Goal: Task Accomplishment & Management: Complete application form

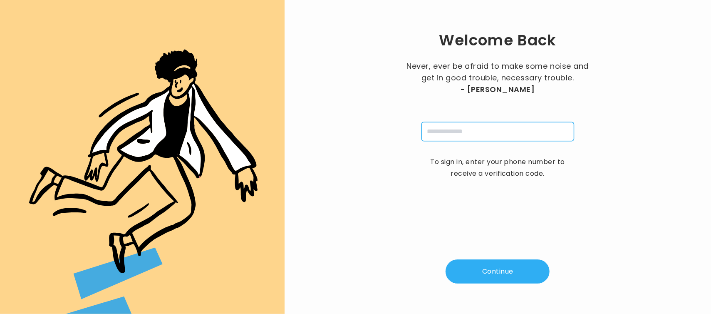
click at [464, 136] on input "tel" at bounding box center [497, 131] width 153 height 19
type input "**********"
click at [476, 279] on button "Continue" at bounding box center [497, 271] width 104 height 24
type input "*"
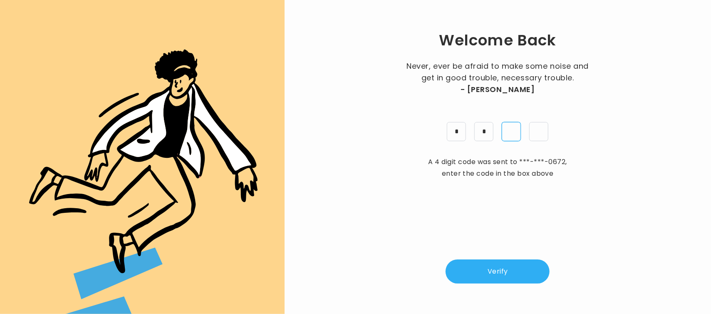
type input "*"
click at [485, 259] on button "Verify" at bounding box center [497, 271] width 104 height 24
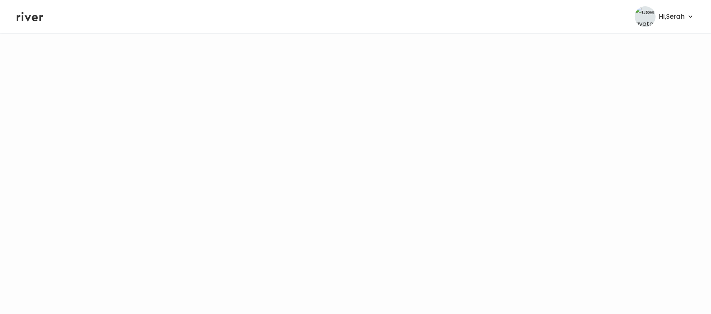
click at [36, 17] on icon at bounding box center [30, 16] width 27 height 12
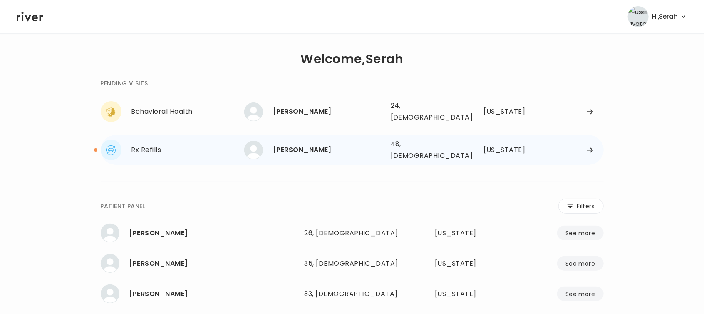
click at [325, 144] on div "Patricia Korth" at bounding box center [328, 150] width 111 height 12
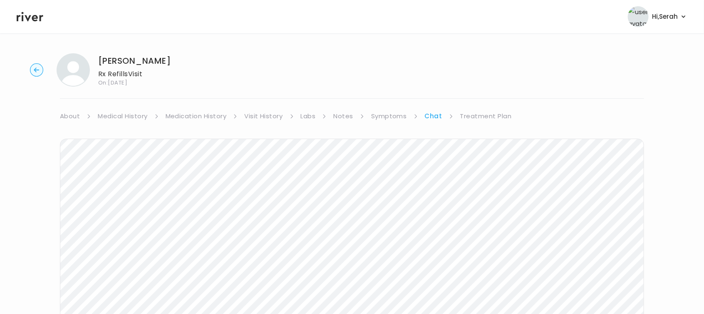
click at [489, 109] on div "Patricia Korth Rx Refills Visit On: 26 Jun 2025 About Medical History Medicatio…" at bounding box center [352, 248] width 704 height 402
click at [480, 113] on link "Treatment Plan" at bounding box center [486, 116] width 52 height 12
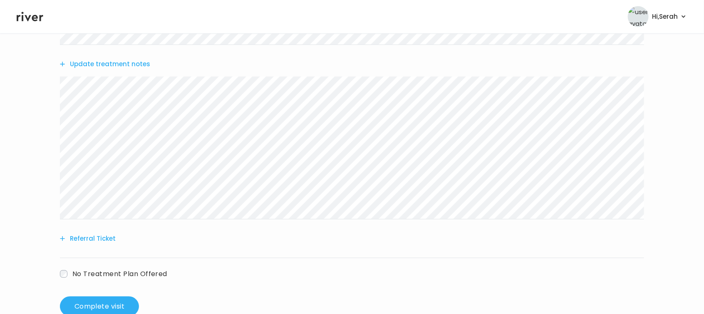
scroll to position [398, 0]
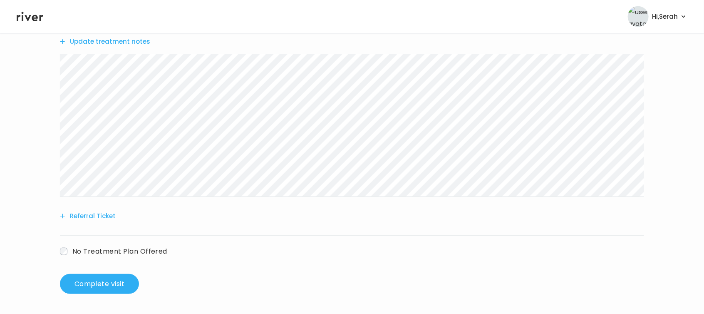
click at [118, 45] on button "Update treatment notes" at bounding box center [105, 42] width 90 height 12
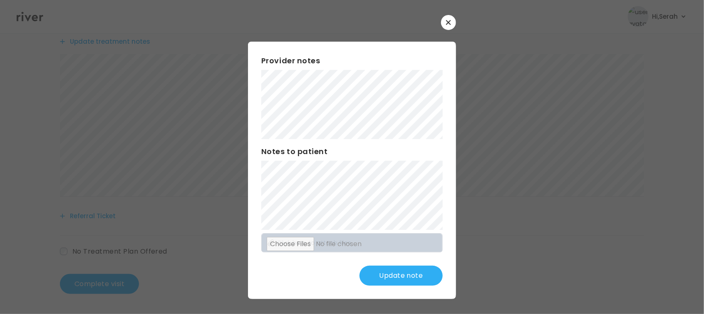
click at [399, 277] on button "Update note" at bounding box center [400, 275] width 83 height 20
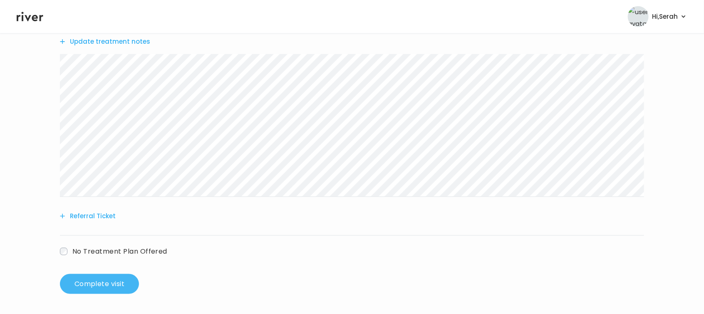
click at [120, 279] on button "Complete visit" at bounding box center [99, 284] width 79 height 20
click at [126, 284] on button "Complete visit" at bounding box center [99, 284] width 79 height 20
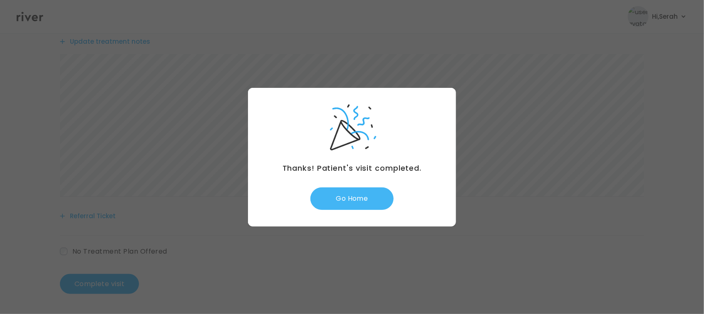
click at [360, 195] on button "Go Home" at bounding box center [351, 198] width 83 height 22
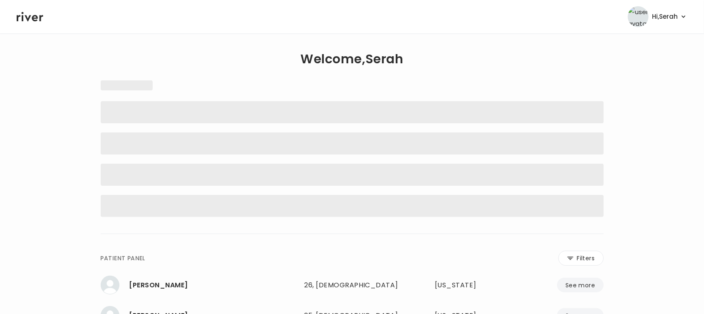
click at [362, 64] on h1 "Welcome, Serah" at bounding box center [351, 59] width 103 height 12
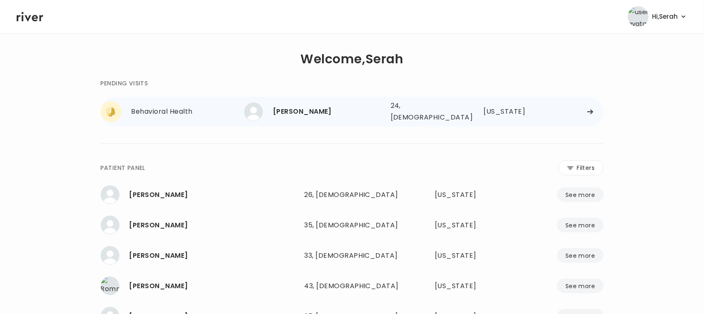
click at [307, 111] on div "[PERSON_NAME]" at bounding box center [328, 112] width 111 height 12
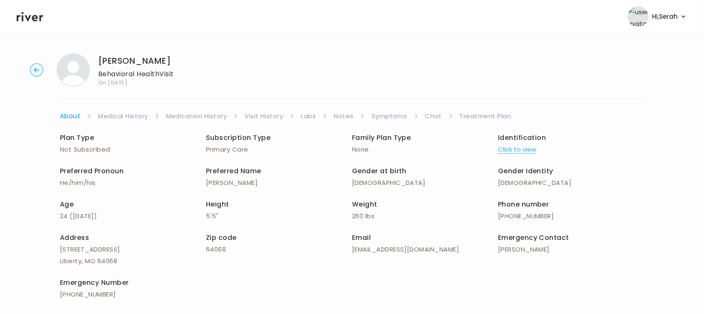
click at [210, 116] on link "Medication History" at bounding box center [196, 116] width 61 height 12
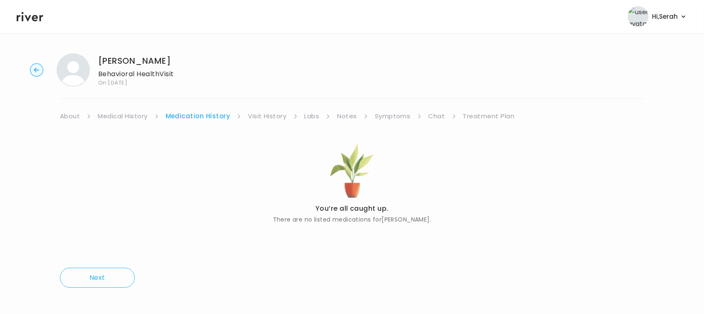
click at [276, 117] on link "Visit History" at bounding box center [267, 116] width 38 height 12
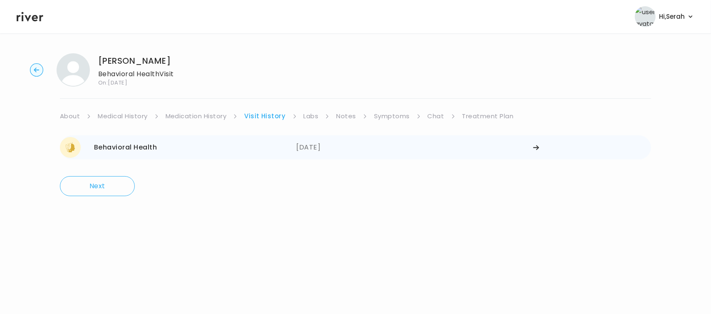
click at [327, 141] on div "07/15/2025" at bounding box center [414, 147] width 236 height 21
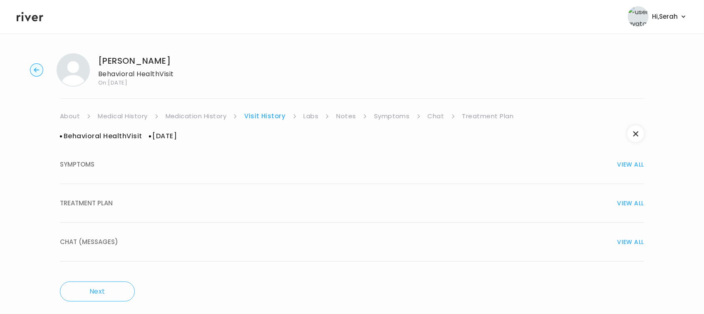
click at [342, 207] on div "TREATMENT PLAN VIEW ALL" at bounding box center [352, 203] width 584 height 12
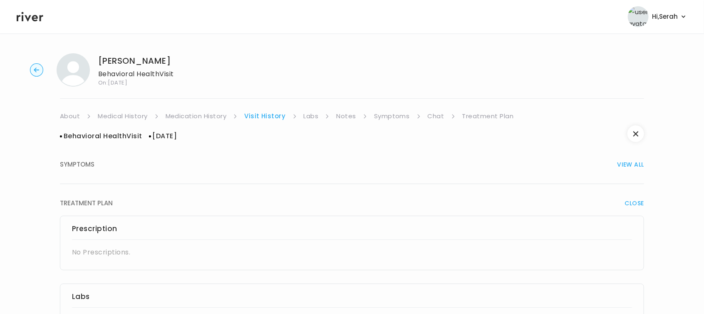
click at [380, 117] on link "Symptoms" at bounding box center [392, 116] width 36 height 12
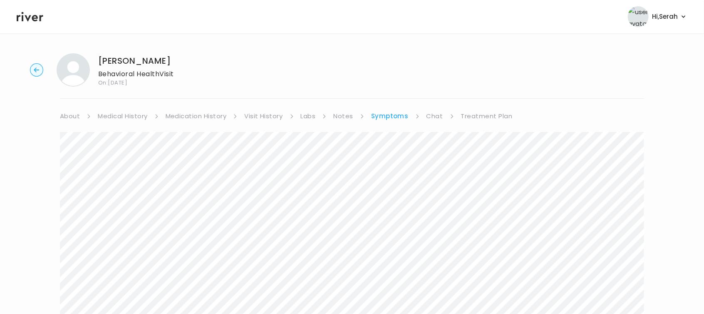
click at [139, 118] on link "Medical History" at bounding box center [122, 116] width 49 height 12
click at [428, 116] on link "Chat" at bounding box center [436, 116] width 17 height 12
click at [471, 112] on link "Treatment Plan" at bounding box center [486, 116] width 52 height 12
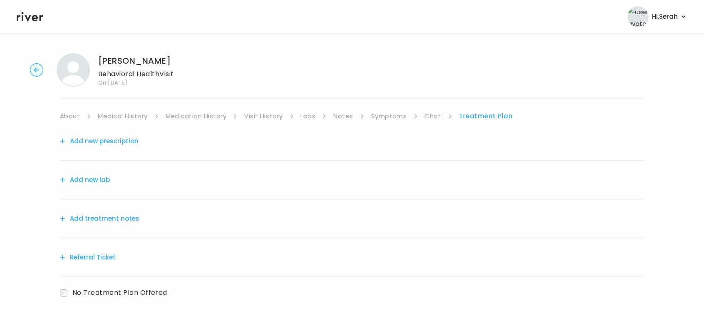
click at [98, 148] on div "Add new prescription" at bounding box center [352, 141] width 584 height 39
click at [97, 139] on button "Add new prescription" at bounding box center [99, 141] width 79 height 12
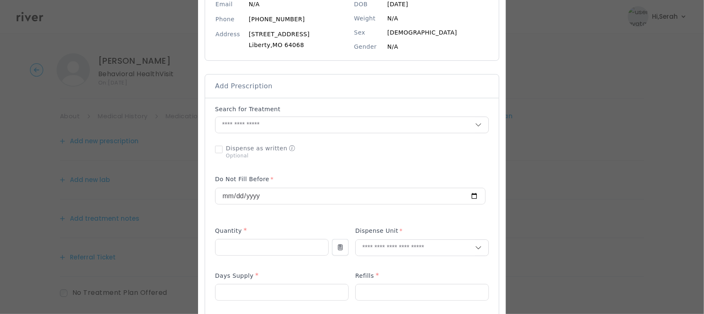
scroll to position [116, 0]
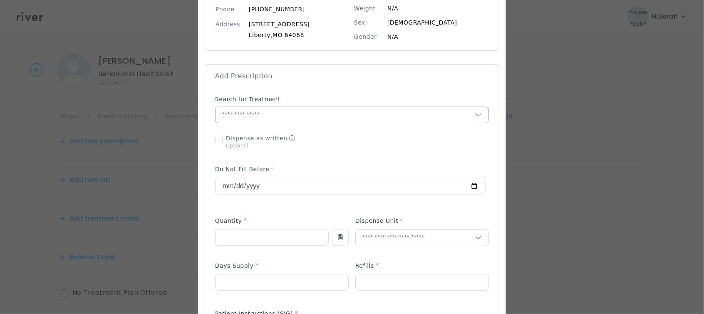
click at [274, 113] on input "text" at bounding box center [345, 115] width 260 height 16
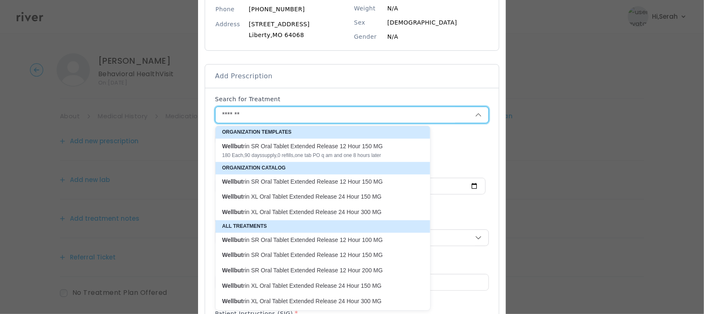
click at [295, 193] on p "Wellbut rin XL Oral Tablet Extended Release 24 Hour 150 MG" at bounding box center [317, 197] width 191 height 8
type input "**********"
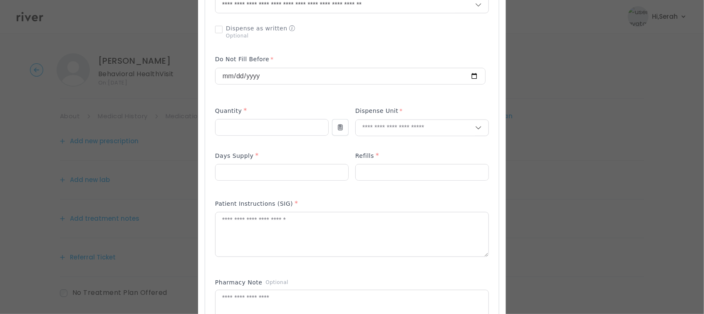
scroll to position [227, 0]
click at [250, 121] on input "number" at bounding box center [271, 127] width 113 height 16
type input "**"
type input "****"
click at [386, 144] on p "Tablet" at bounding box center [421, 145] width 109 height 12
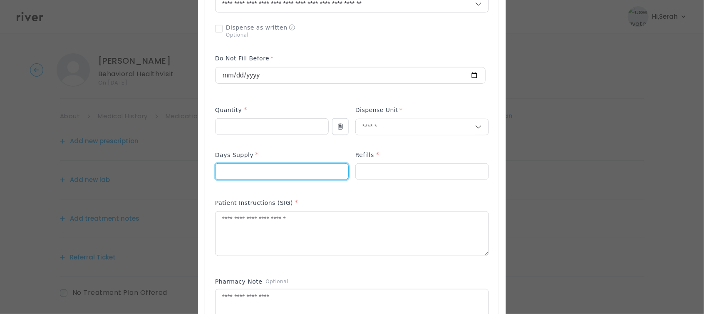
click at [271, 177] on input "number" at bounding box center [281, 171] width 133 height 16
type input "**"
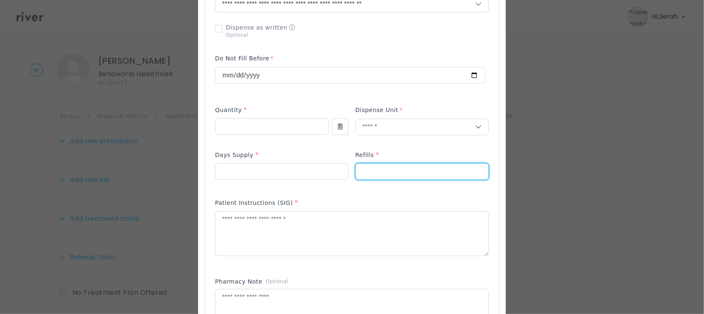
click at [386, 167] on input "number" at bounding box center [422, 171] width 133 height 16
type input "*"
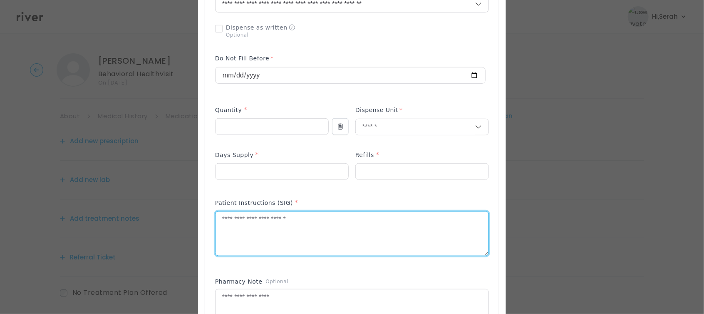
click at [322, 244] on textarea at bounding box center [351, 233] width 273 height 44
type textarea "*"
type textarea "**********"
click at [331, 265] on div "Patient Instructions (SIG) *" at bounding box center [352, 231] width 274 height 74
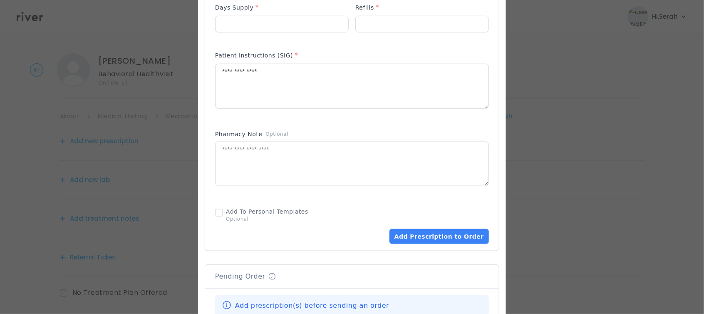
scroll to position [375, 0]
click at [437, 240] on button "Add Prescription to Order" at bounding box center [438, 235] width 99 height 15
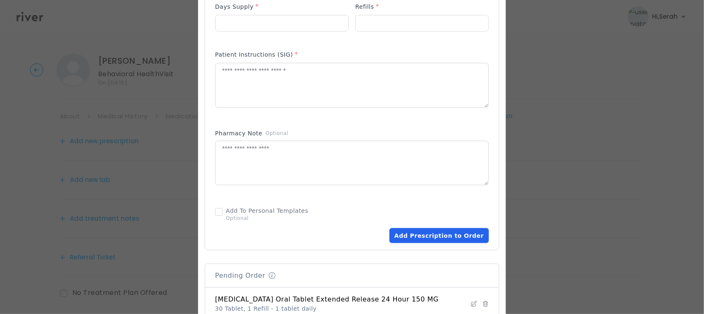
scroll to position [549, 0]
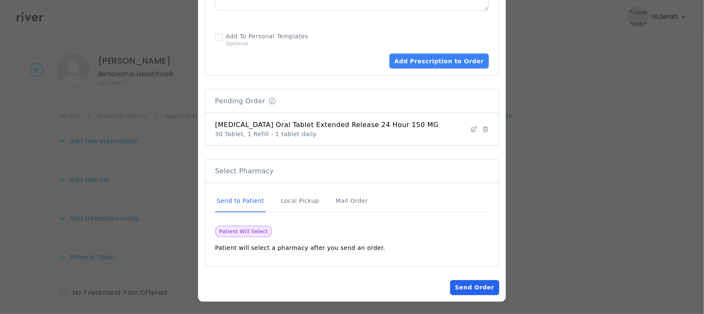
click at [482, 287] on button "Send Order" at bounding box center [474, 287] width 49 height 15
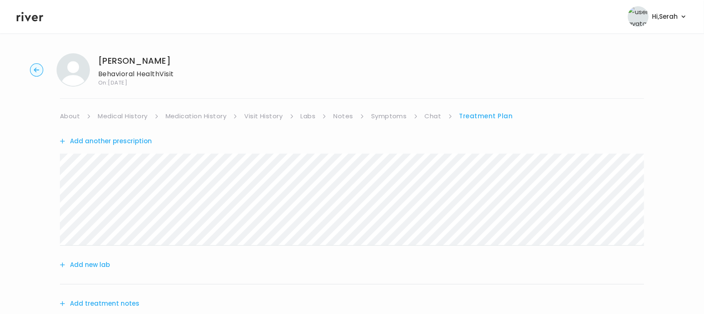
click at [220, 113] on link "Medication History" at bounding box center [196, 116] width 61 height 12
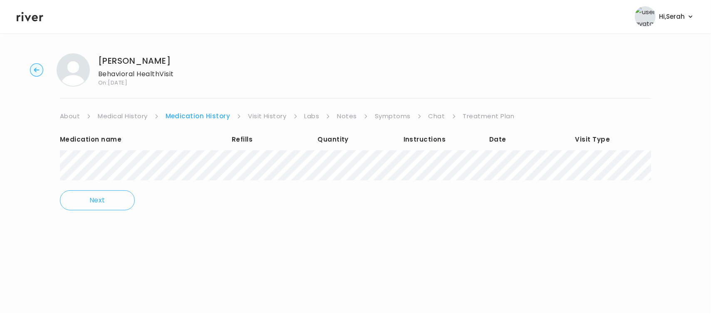
click at [136, 117] on link "Medical History" at bounding box center [122, 116] width 49 height 12
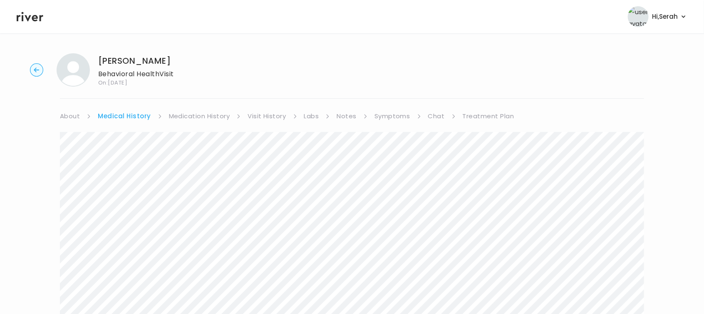
click at [479, 118] on link "Treatment Plan" at bounding box center [489, 116] width 52 height 12
click at [144, 143] on button "Add another prescription" at bounding box center [106, 141] width 92 height 12
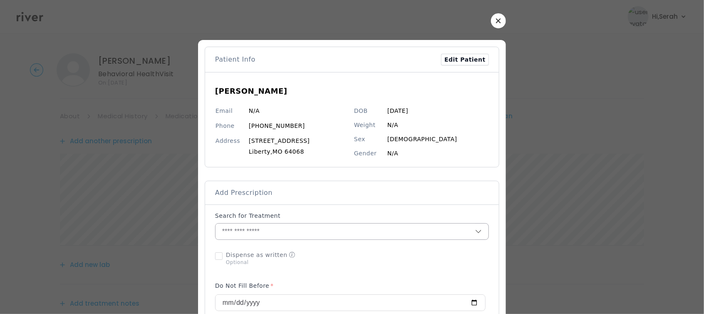
click at [256, 230] on input "text" at bounding box center [345, 231] width 260 height 16
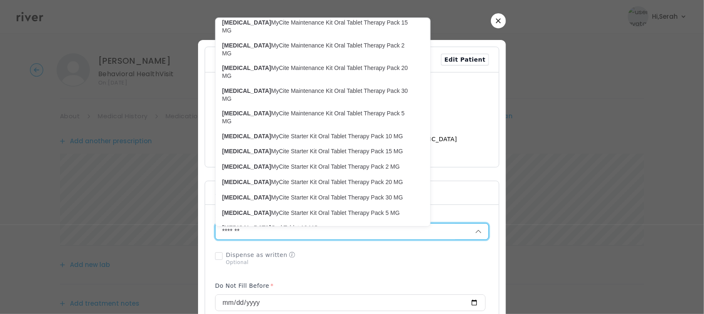
scroll to position [199, 0]
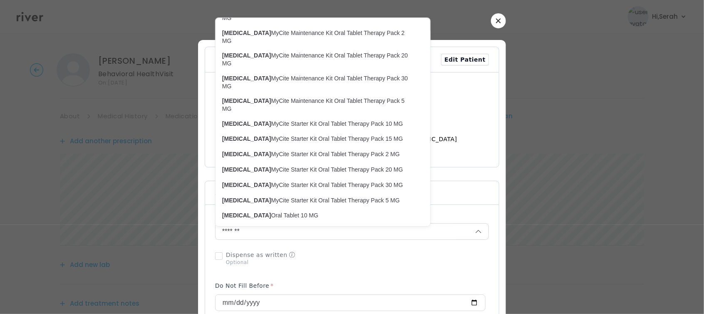
click at [306, 227] on p "Abilify Oral Tablet 15 MG" at bounding box center [317, 231] width 191 height 8
type input "**********"
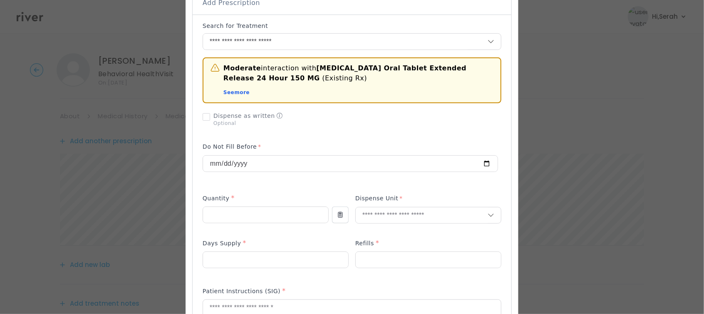
scroll to position [192, 0]
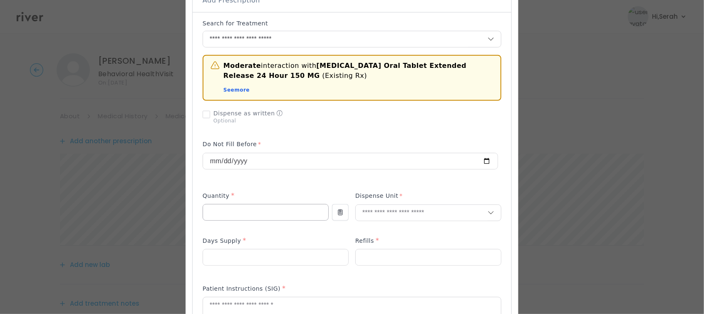
click at [272, 209] on input "number" at bounding box center [265, 212] width 125 height 16
type input "**"
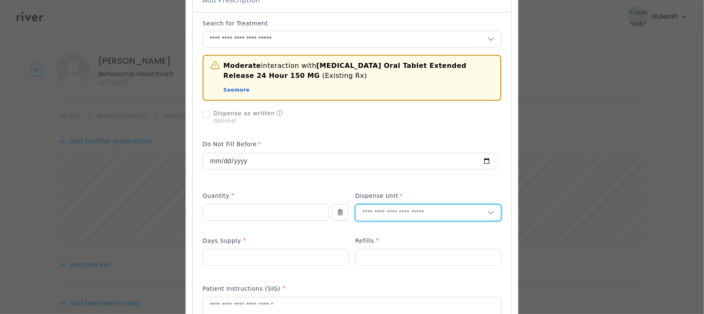
click at [389, 219] on input "text" at bounding box center [422, 213] width 132 height 16
type input "***"
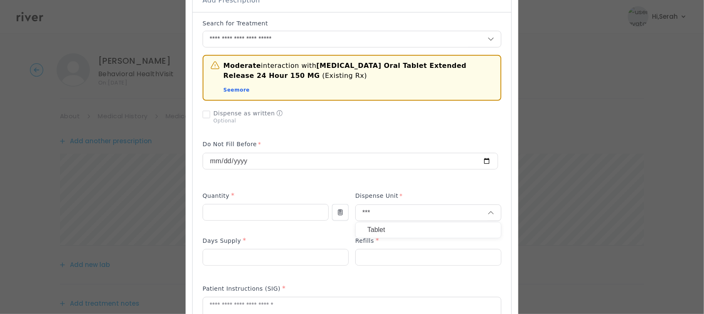
click at [383, 231] on p "Tablet" at bounding box center [428, 230] width 122 height 12
click at [304, 260] on input "number" at bounding box center [275, 257] width 145 height 16
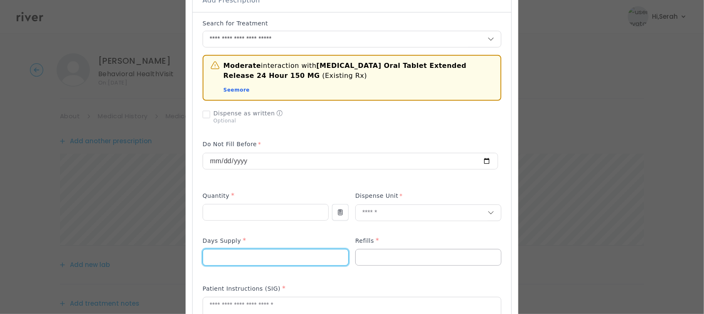
type input "**"
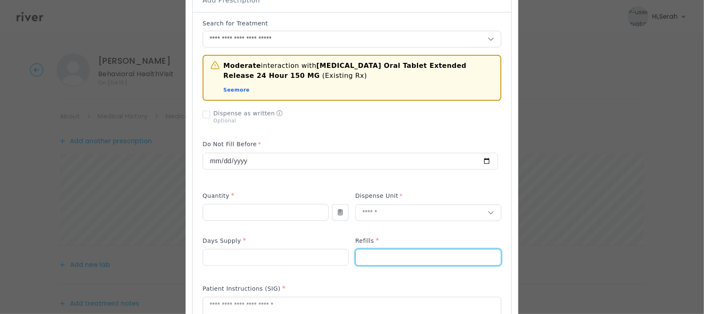
click at [385, 263] on input "number" at bounding box center [428, 257] width 145 height 16
type input "*"
click at [345, 277] on div "Moderate interaction with Wellbutrin XL Oral Tablet Extended Release 24 Hour 15…" at bounding box center [352, 248] width 299 height 458
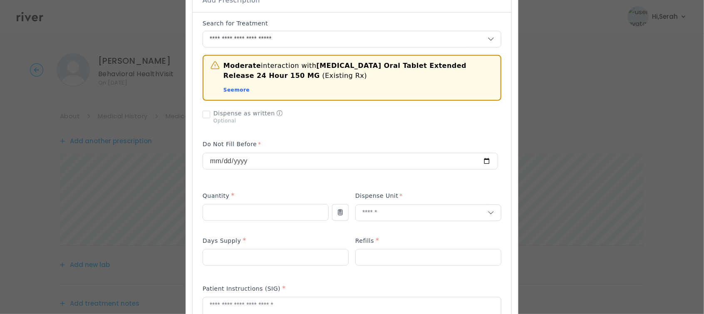
click at [322, 294] on div "Patient Instructions (SIG) *" at bounding box center [352, 289] width 299 height 13
click at [321, 301] on textarea at bounding box center [352, 319] width 298 height 44
type textarea "**********"
click at [318, 282] on div "Patient Instructions (SIG) *" at bounding box center [352, 317] width 299 height 74
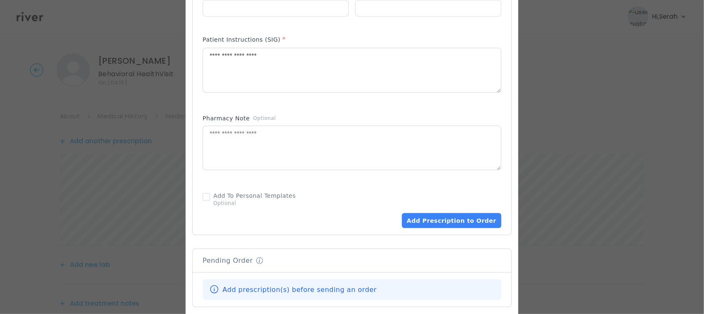
scroll to position [441, 0]
click at [441, 220] on button "Add Prescription to Order" at bounding box center [451, 220] width 99 height 15
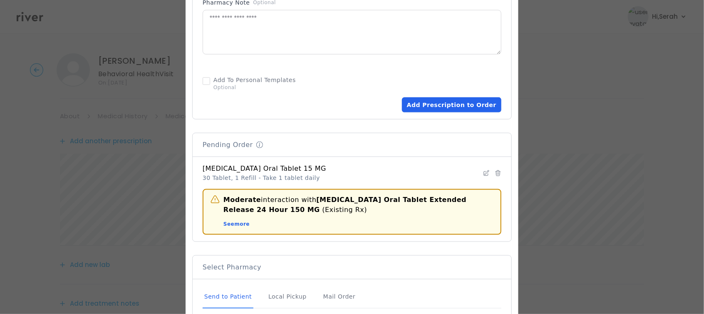
scroll to position [602, 0]
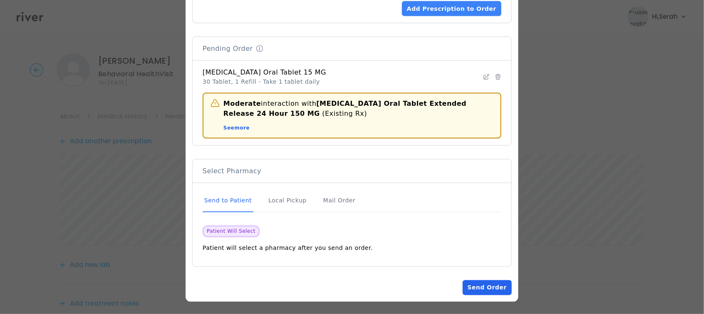
click at [483, 288] on button "Send Order" at bounding box center [487, 287] width 49 height 15
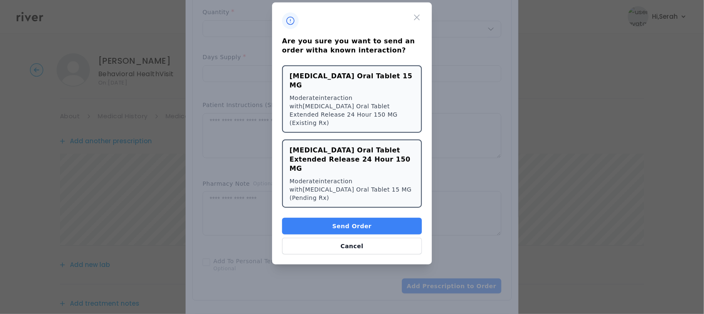
scroll to position [324, 0]
click at [346, 218] on button "Send Order" at bounding box center [352, 226] width 140 height 17
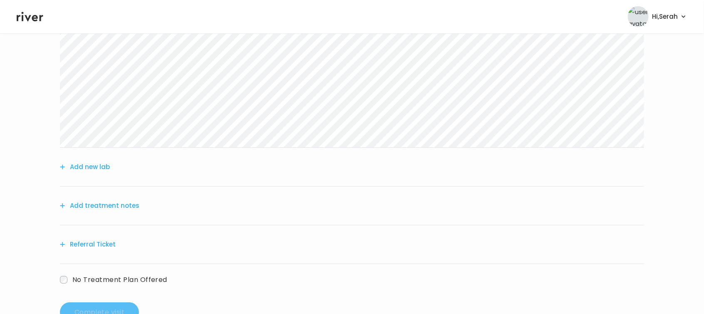
scroll to position [210, 0]
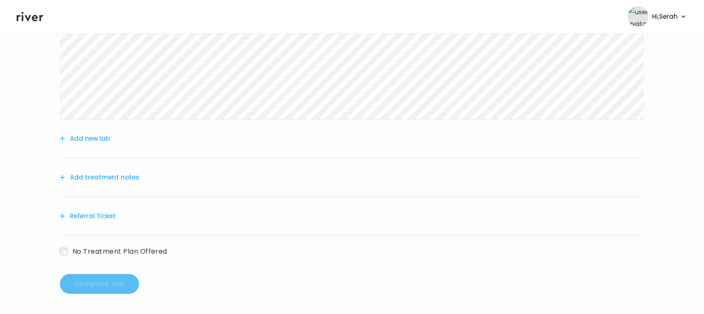
click at [100, 213] on button "Referral Ticket" at bounding box center [88, 216] width 56 height 12
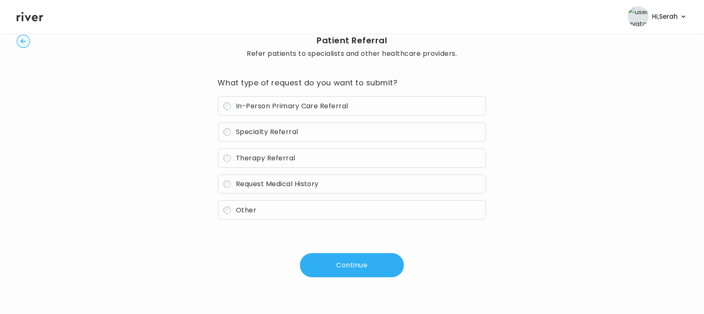
click at [260, 134] on span "Specialty Referral" at bounding box center [267, 132] width 62 height 10
click at [323, 256] on button "Continue" at bounding box center [352, 265] width 104 height 24
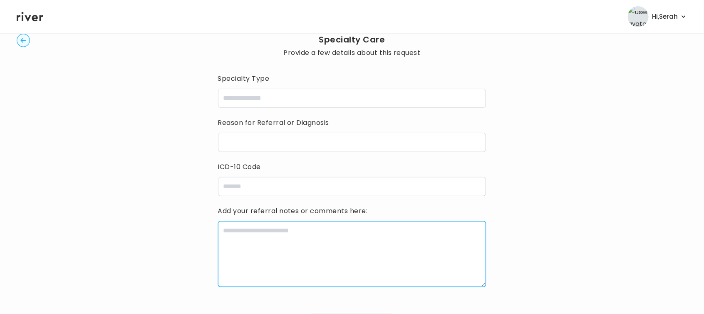
click at [342, 265] on textarea at bounding box center [352, 254] width 268 height 66
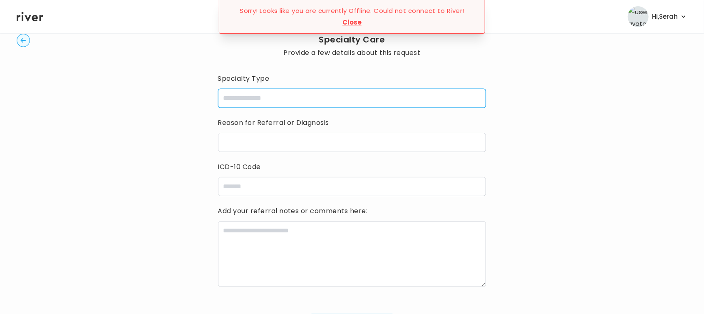
click at [291, 98] on input "specialtyType" at bounding box center [352, 98] width 268 height 19
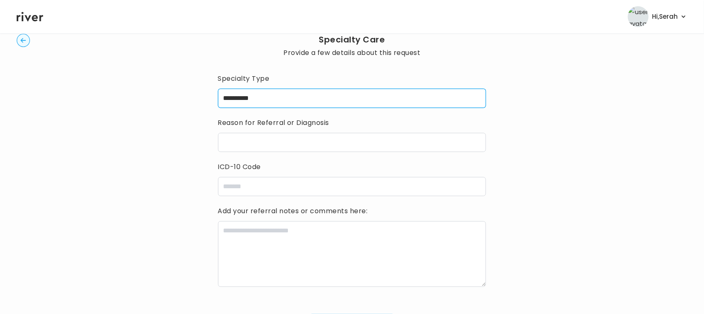
type input "**********"
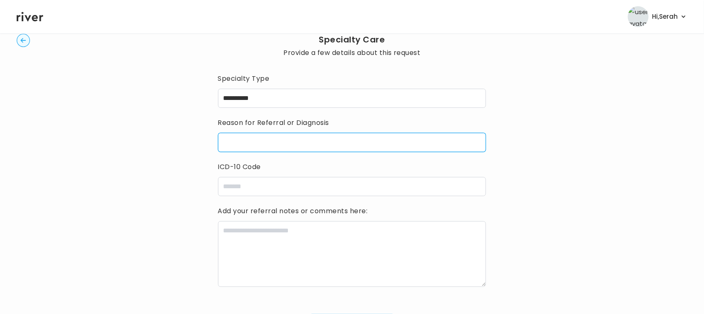
click at [291, 145] on input "reasonForReferral" at bounding box center [352, 142] width 268 height 19
type input "**********"
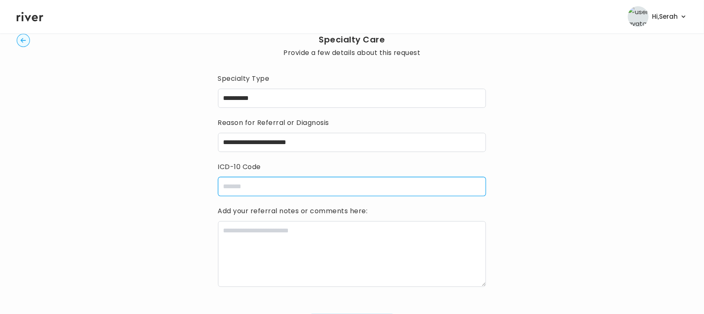
click at [296, 180] on input "icdCode" at bounding box center [352, 186] width 268 height 19
paste input "*****"
click at [300, 179] on input "*****" at bounding box center [352, 186] width 268 height 19
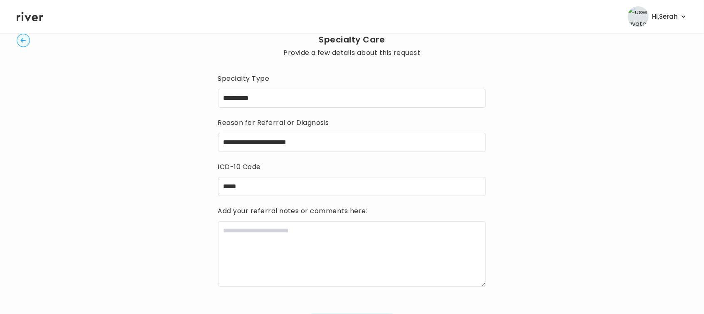
click at [176, 197] on div "**********" at bounding box center [352, 185] width 671 height 351
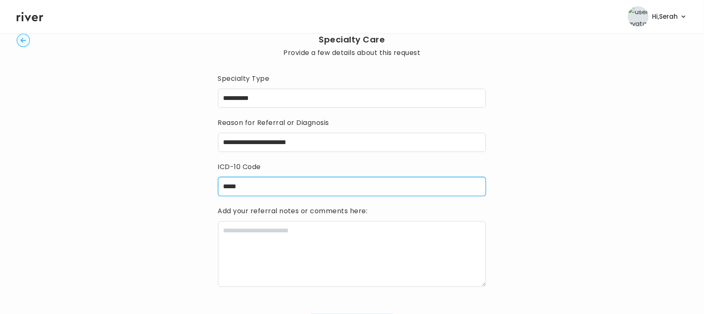
click at [263, 188] on input "*****" at bounding box center [352, 186] width 268 height 19
paste input "********"
type input "**********"
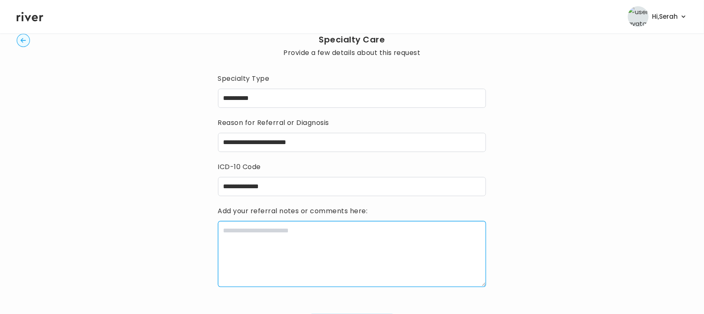
click at [252, 258] on textarea at bounding box center [352, 254] width 268 height 66
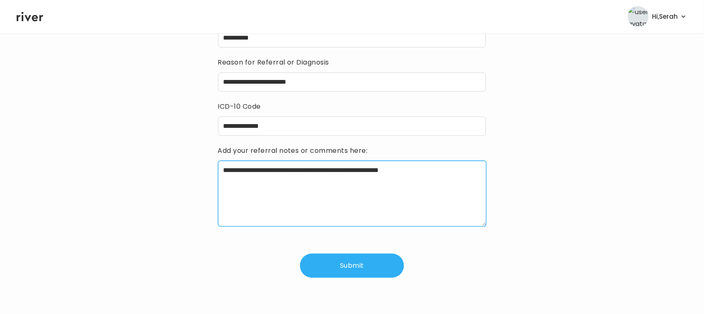
type textarea "**********"
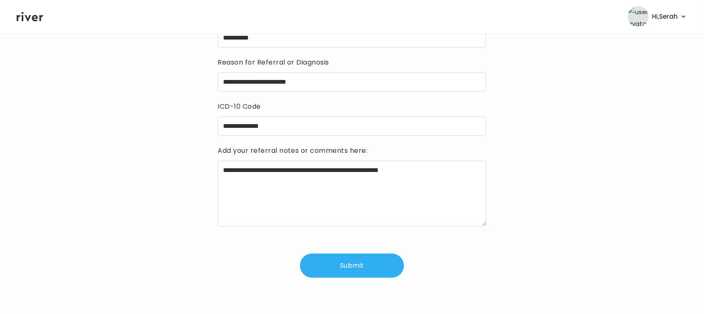
click at [362, 260] on button "Submit" at bounding box center [352, 265] width 104 height 24
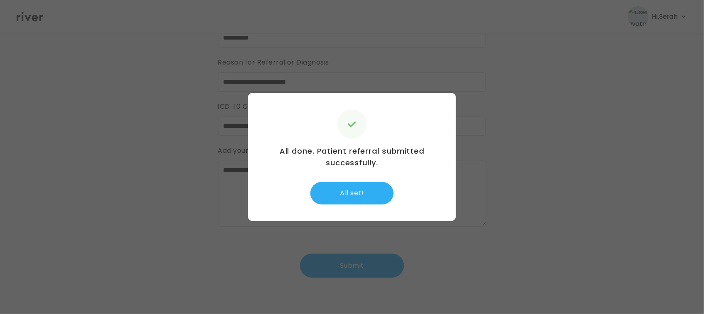
click at [356, 175] on div "All done. Patient referral submitted successfully. All set!" at bounding box center [352, 157] width 208 height 128
click at [346, 197] on button "All set!" at bounding box center [351, 193] width 83 height 22
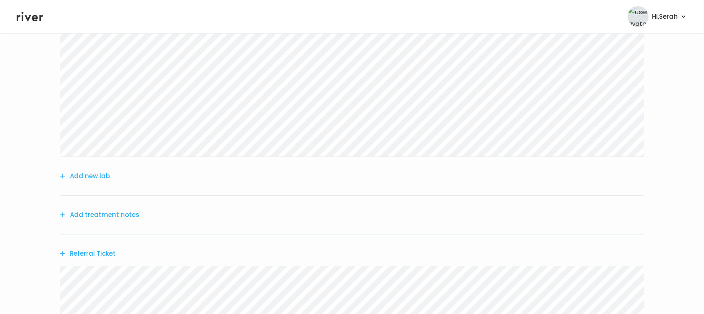
scroll to position [165, 0]
click at [127, 227] on div "Add treatment notes" at bounding box center [352, 222] width 584 height 39
click at [103, 220] on button "Add treatment notes" at bounding box center [99, 222] width 79 height 12
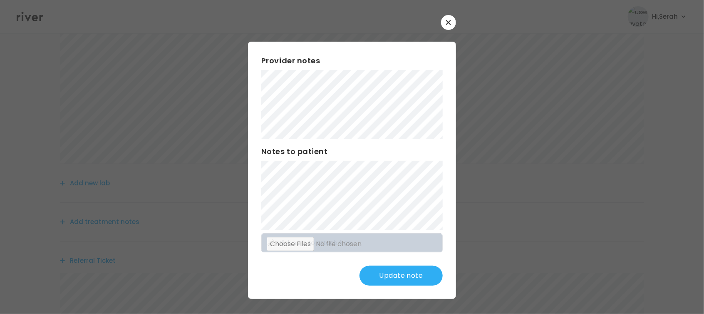
click at [313, 290] on div "Provider notes Notes to patient Click here to attach files Update note" at bounding box center [352, 170] width 208 height 257
click at [403, 275] on button "Update note" at bounding box center [400, 275] width 83 height 20
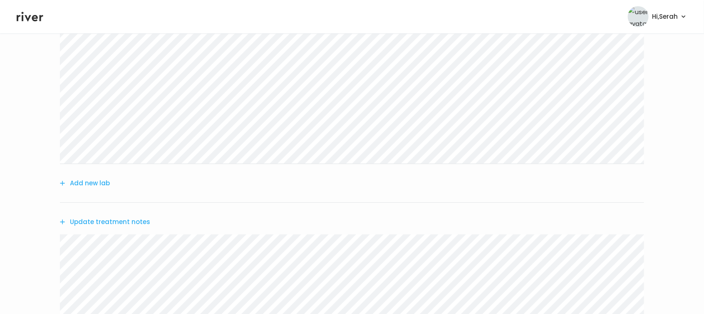
scroll to position [266, 0]
click at [116, 118] on button "Update treatment notes" at bounding box center [105, 120] width 90 height 12
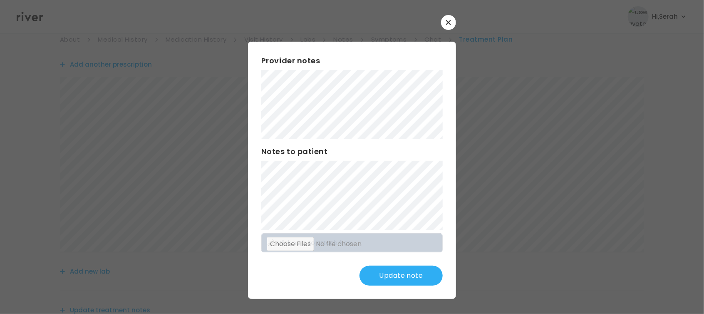
scroll to position [0, 0]
click at [410, 272] on button "Update note" at bounding box center [400, 275] width 83 height 20
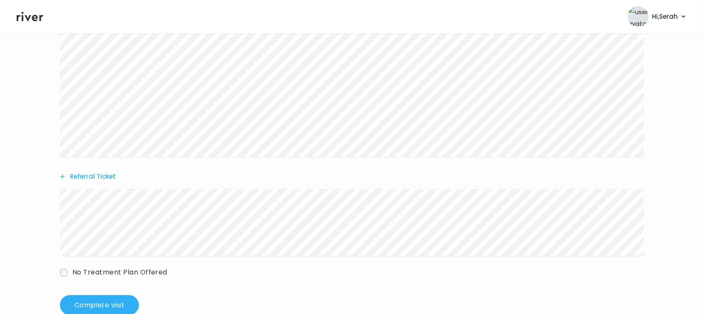
scroll to position [417, 0]
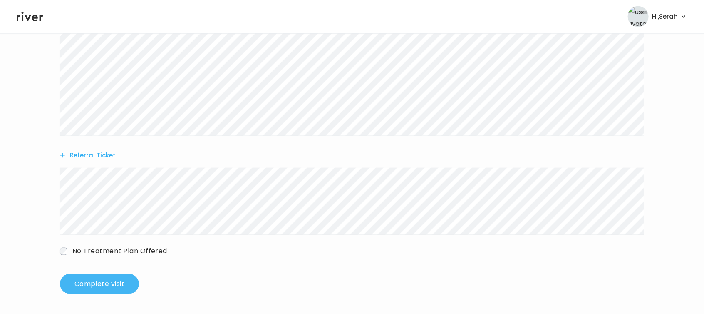
click at [126, 276] on button "Complete visit" at bounding box center [99, 284] width 79 height 20
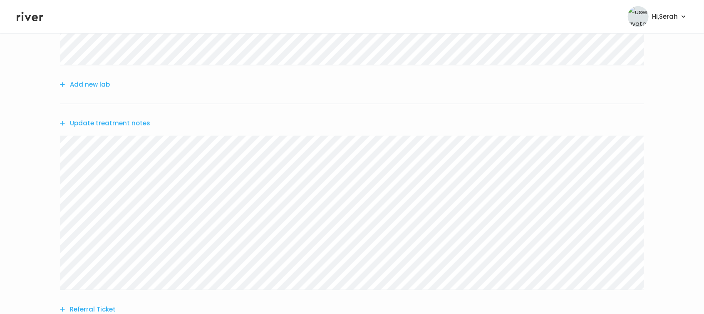
scroll to position [252, 0]
click at [118, 135] on button "Update treatment notes" at bounding box center [105, 134] width 90 height 12
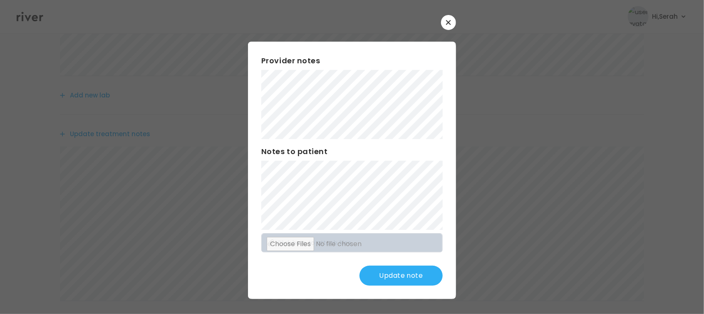
click at [416, 277] on button "Update note" at bounding box center [400, 275] width 83 height 20
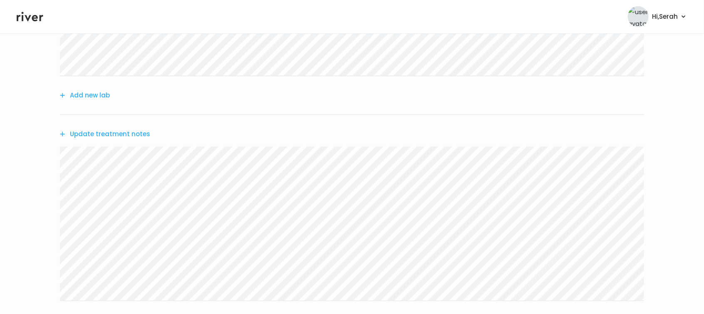
scroll to position [417, 0]
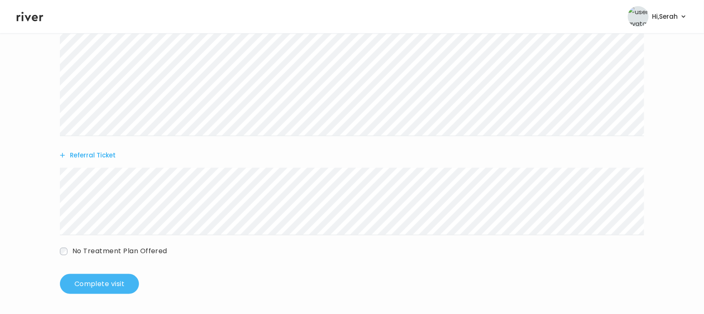
click at [115, 284] on button "Complete visit" at bounding box center [99, 284] width 79 height 20
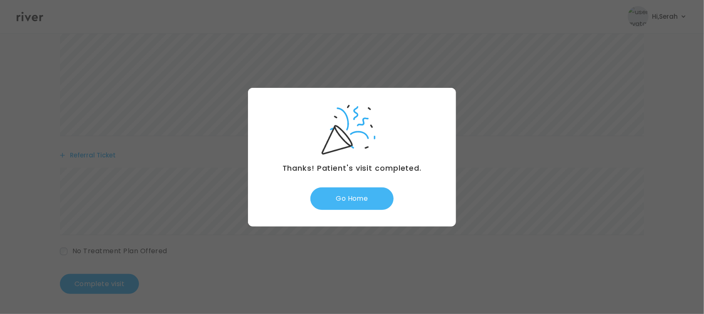
click at [337, 200] on button "Go Home" at bounding box center [351, 198] width 83 height 22
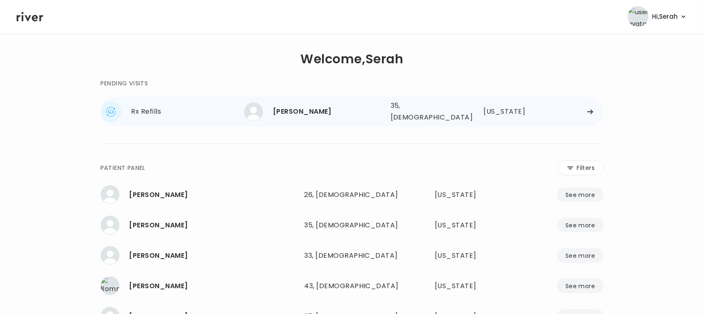
click at [311, 106] on div "kathryn wactor" at bounding box center [328, 112] width 111 height 12
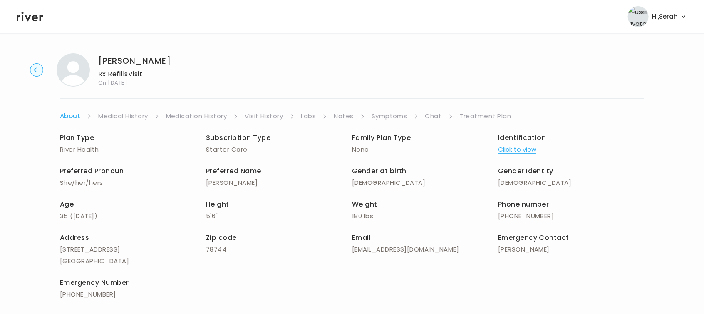
click at [381, 118] on link "Symptoms" at bounding box center [389, 116] width 36 height 12
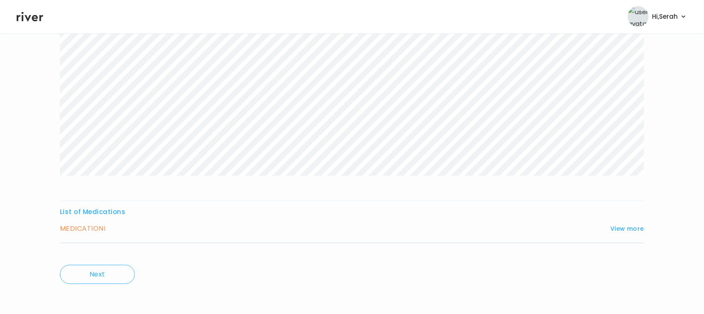
scroll to position [103, 0]
click at [624, 227] on button "View more" at bounding box center [627, 227] width 34 height 10
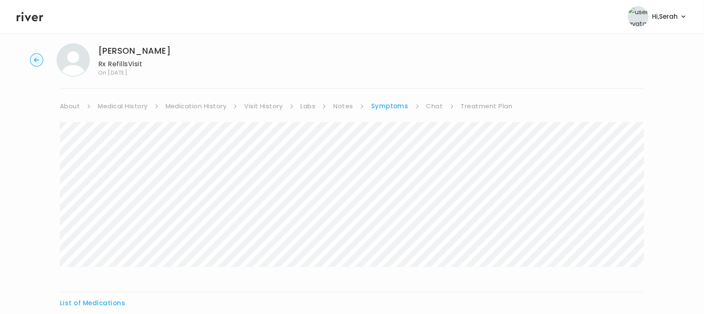
scroll to position [0, 0]
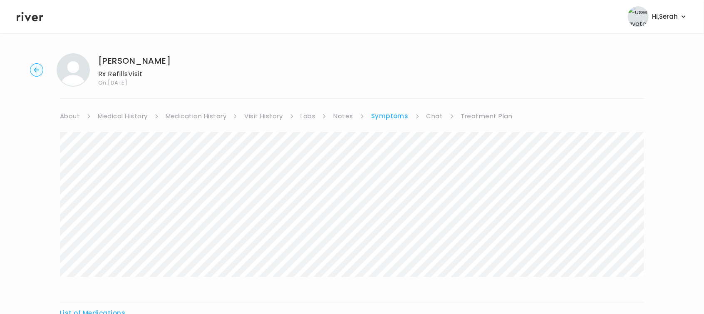
click at [432, 118] on link "Chat" at bounding box center [434, 116] width 17 height 12
click at [475, 114] on link "Treatment Plan" at bounding box center [486, 116] width 52 height 12
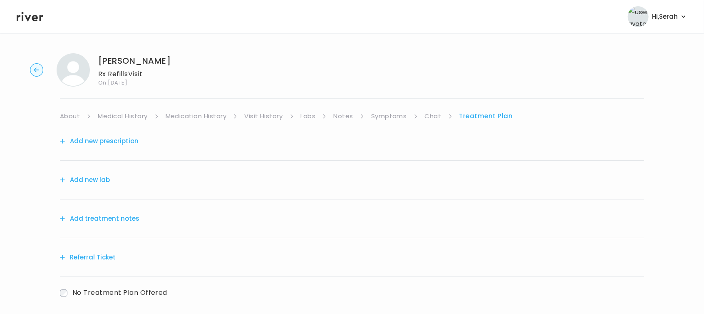
click at [113, 137] on button "Add new prescription" at bounding box center [99, 141] width 79 height 12
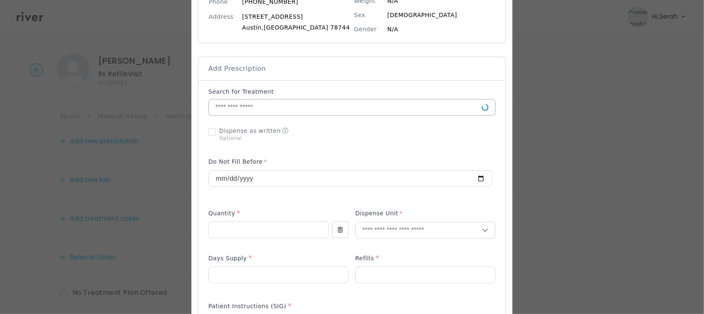
scroll to position [129, 0]
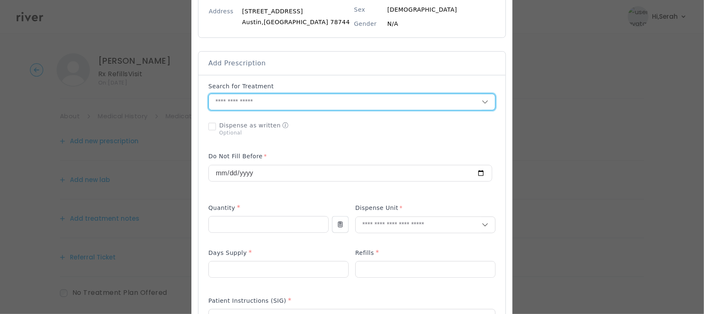
click at [307, 100] on input "text" at bounding box center [345, 102] width 273 height 16
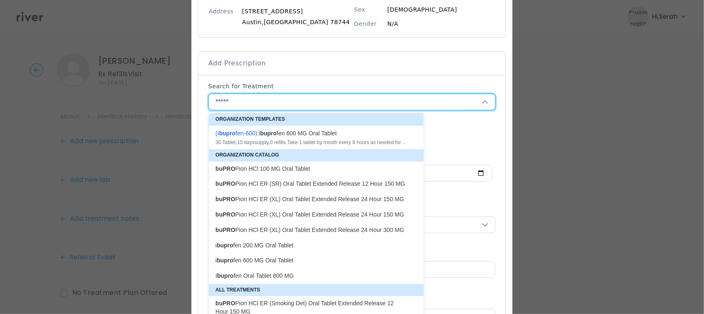
click at [313, 210] on p "buPRO Pion HCl ER (XL) Oral Tablet Extended Release 24 Hour 150 MG" at bounding box center [310, 214] width 191 height 8
type input "**********"
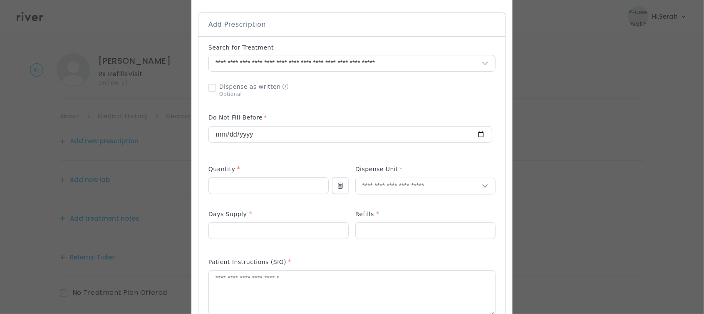
scroll to position [172, 0]
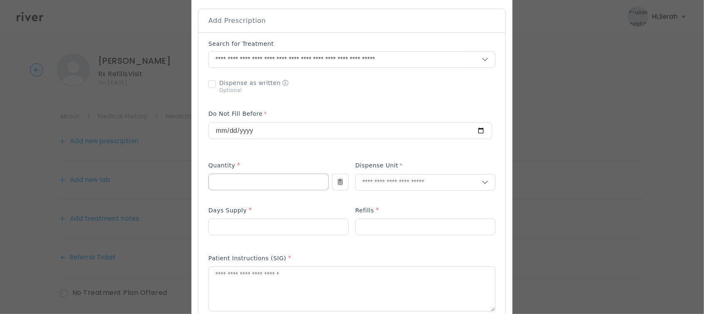
click at [263, 179] on input "number" at bounding box center [268, 182] width 119 height 16
type input "**"
click at [383, 197] on p "Tablet" at bounding box center [415, 200] width 109 height 12
click at [283, 224] on input "number" at bounding box center [278, 227] width 139 height 16
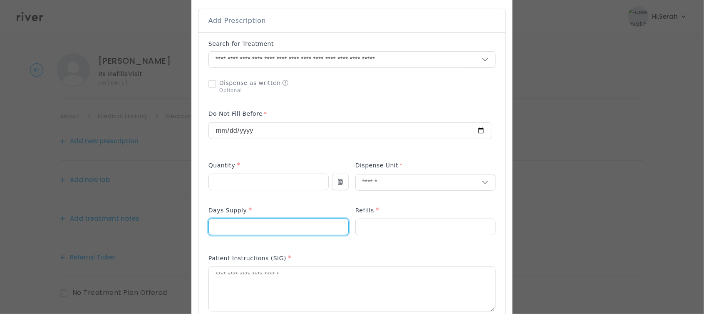
type input "**"
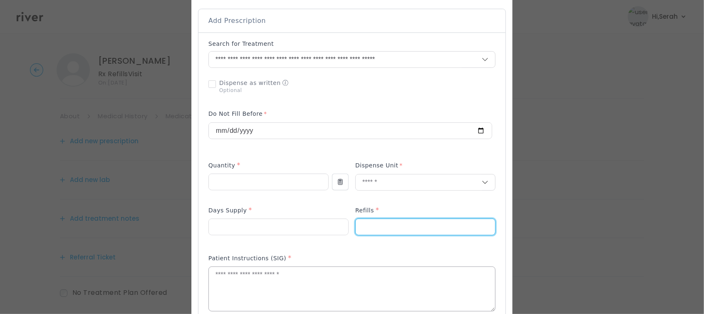
type input "*"
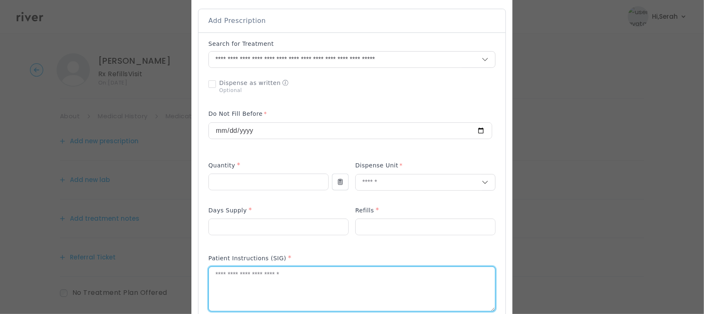
click at [250, 290] on textarea at bounding box center [352, 289] width 286 height 44
type textarea "**********"
click at [293, 247] on div "Add Prescription to Order" at bounding box center [351, 243] width 287 height 407
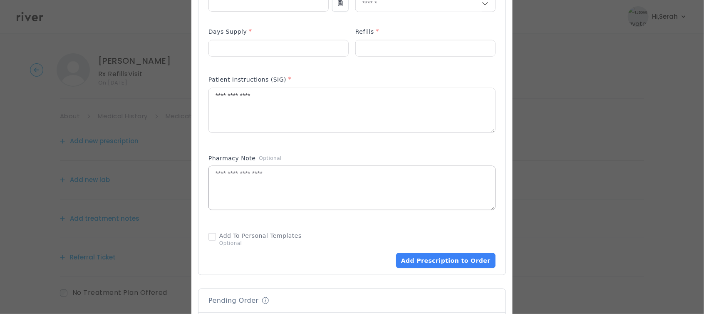
click at [283, 184] on textarea at bounding box center [352, 188] width 286 height 44
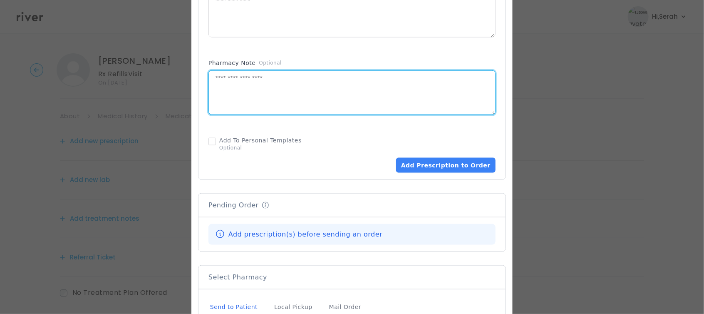
scroll to position [441, 0]
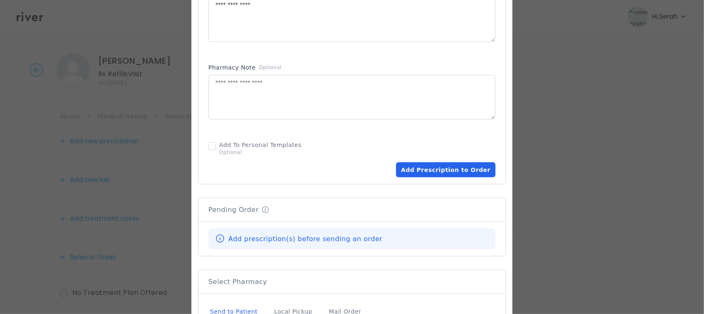
click at [431, 174] on button "Add Prescription to Order" at bounding box center [445, 169] width 99 height 15
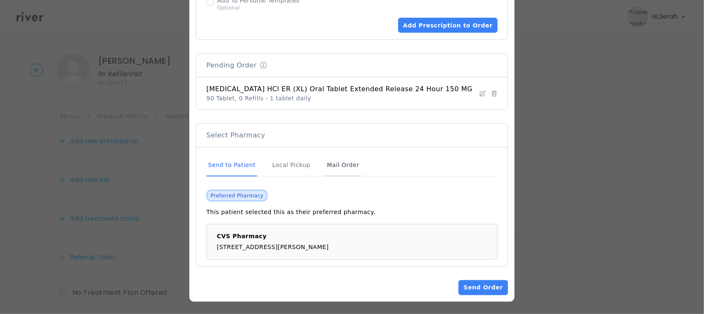
click at [346, 158] on div "Mail Order" at bounding box center [342, 165] width 35 height 22
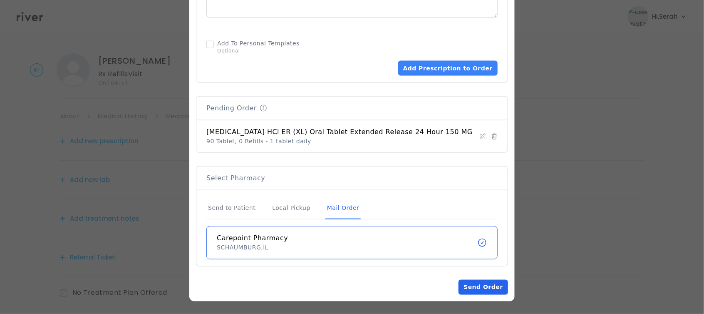
click at [464, 291] on button "Send Order" at bounding box center [482, 287] width 49 height 15
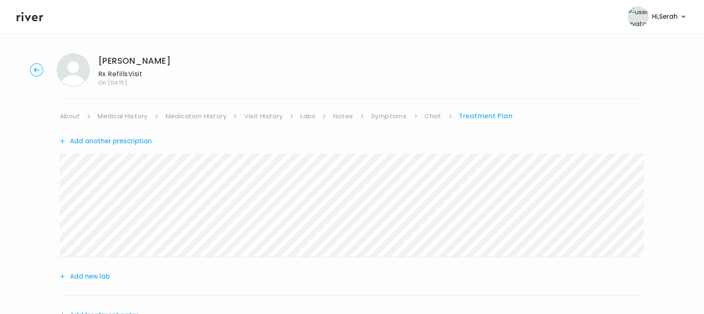
scroll to position [138, 0]
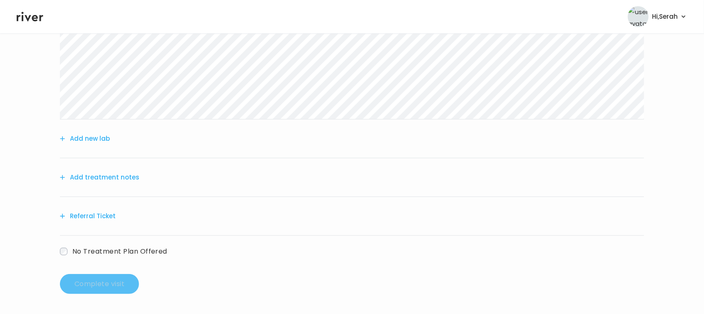
click at [107, 178] on button "Add treatment notes" at bounding box center [99, 177] width 79 height 12
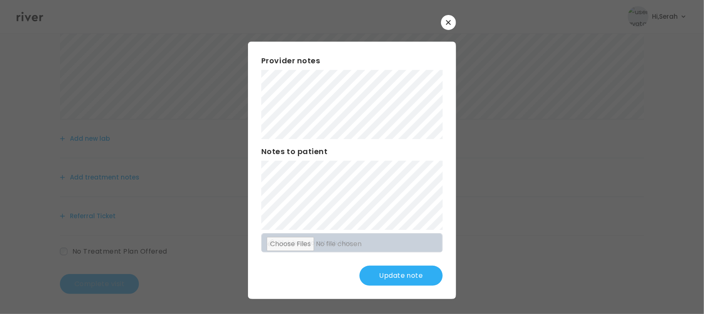
click at [408, 277] on button "Update note" at bounding box center [400, 275] width 83 height 20
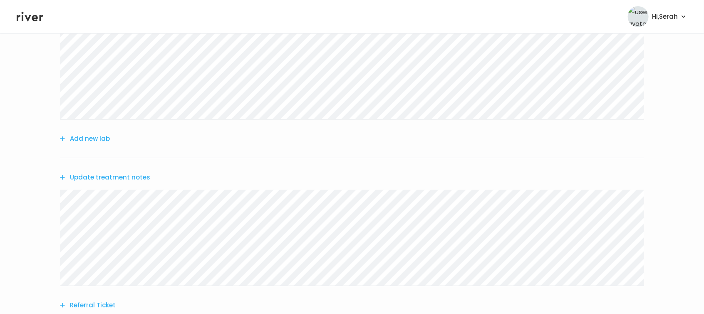
scroll to position [227, 0]
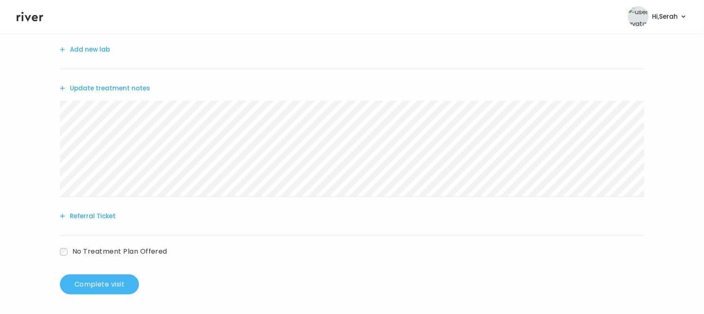
click at [96, 277] on button "Complete visit" at bounding box center [99, 284] width 79 height 20
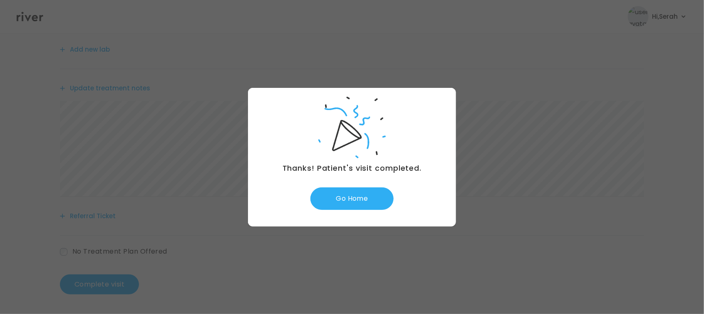
click at [359, 210] on div "Thanks! Patient's visit completed. Go Home" at bounding box center [352, 157] width 208 height 139
click at [365, 204] on button "Go Home" at bounding box center [351, 198] width 83 height 22
